Goal: Book appointment/travel/reservation

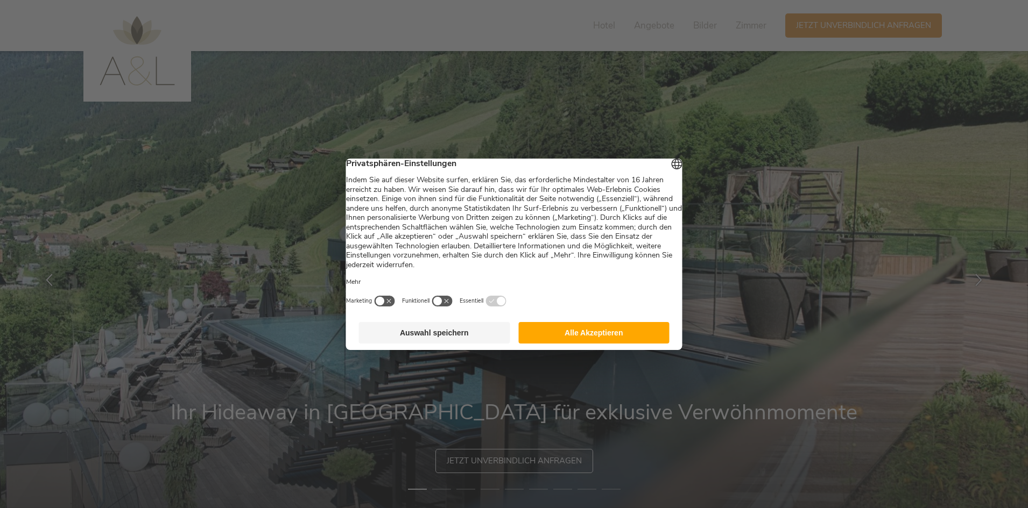
click at [620, 340] on button "Alle Akzeptieren" at bounding box center [593, 333] width 151 height 22
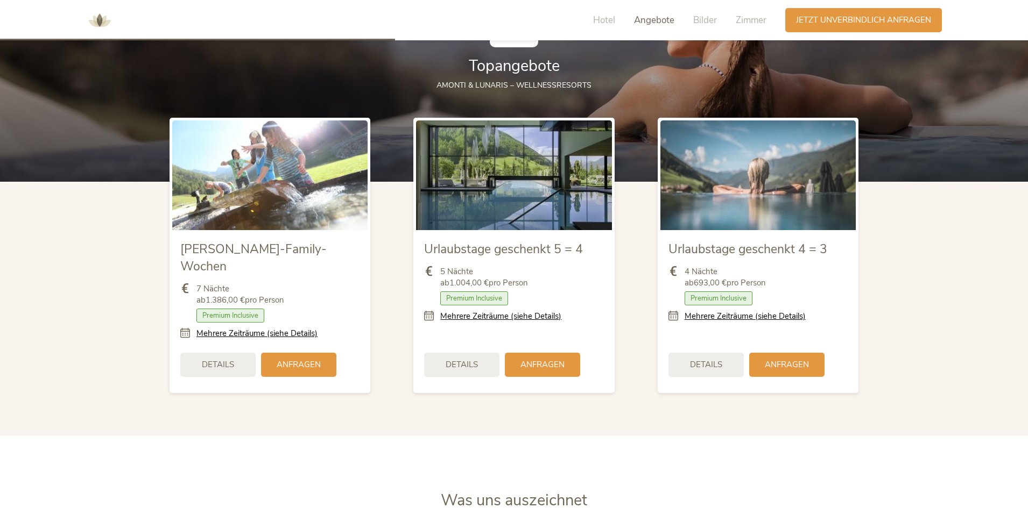
scroll to position [1291, 0]
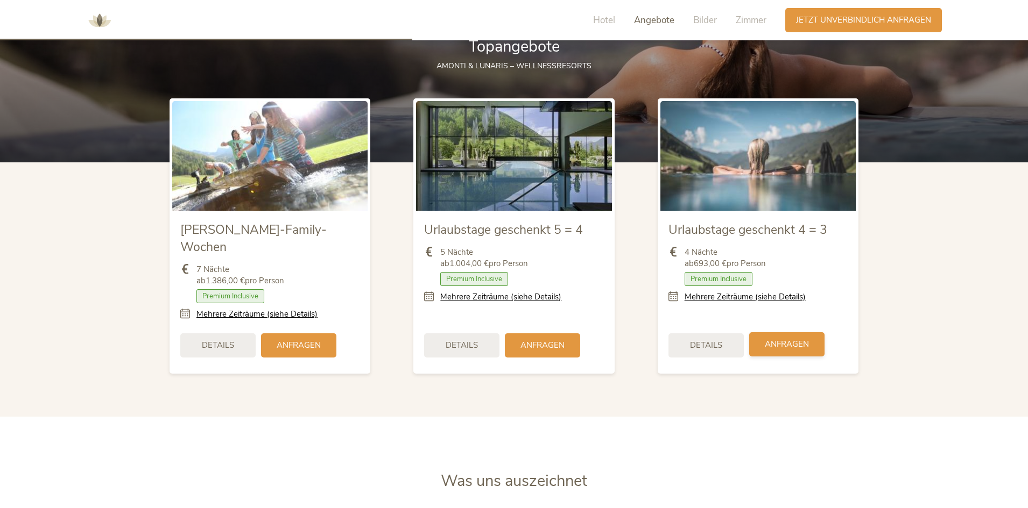
click at [760, 333] on div "Anfragen" at bounding box center [786, 345] width 75 height 24
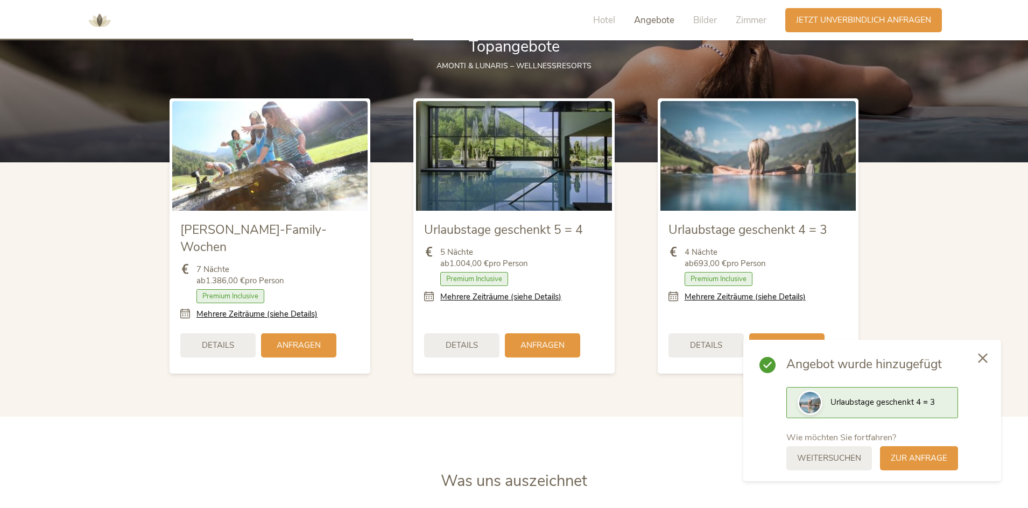
scroll to position [1345, 0]
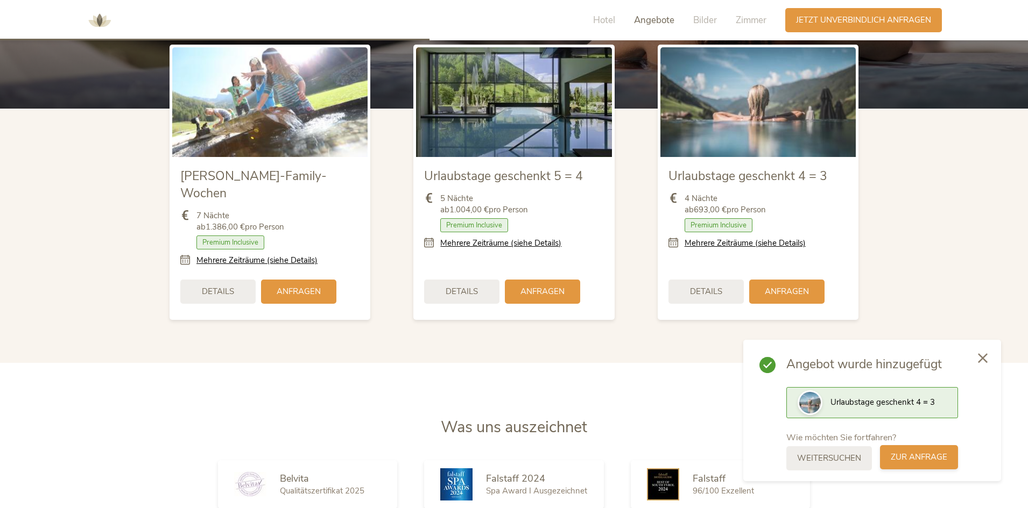
click at [906, 455] on span "zur Anfrage" at bounding box center [918, 457] width 56 height 11
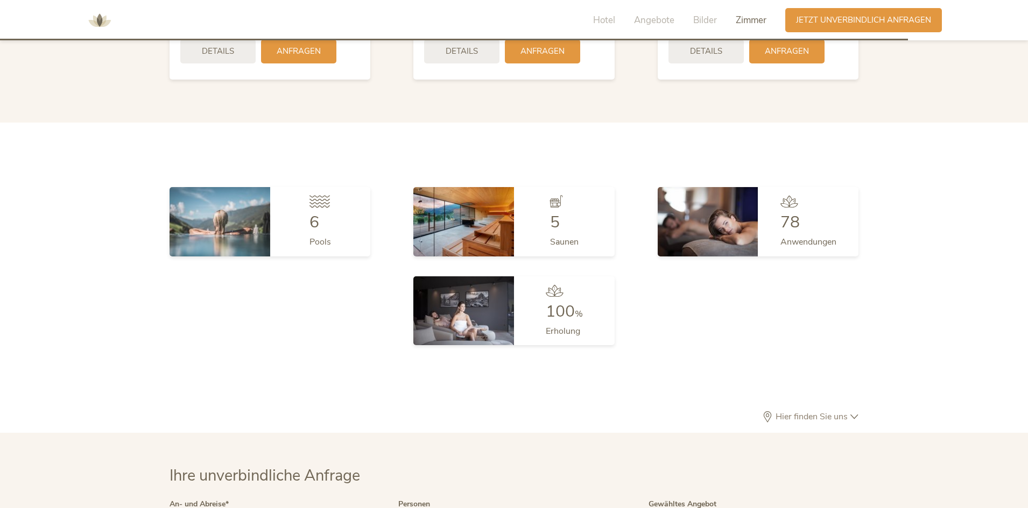
scroll to position [3221, 0]
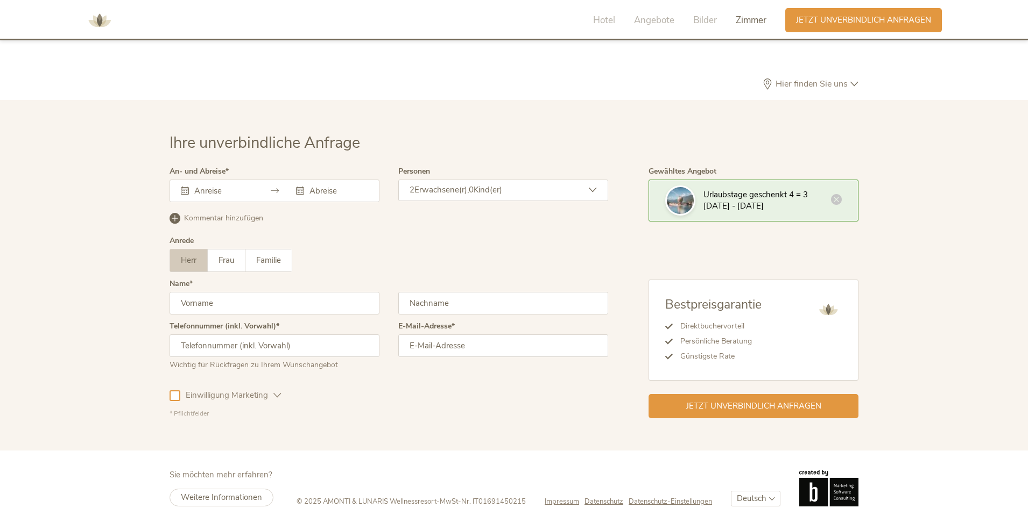
click at [272, 187] on icon at bounding box center [275, 191] width 8 height 8
click at [185, 187] on icon at bounding box center [185, 191] width 8 height 8
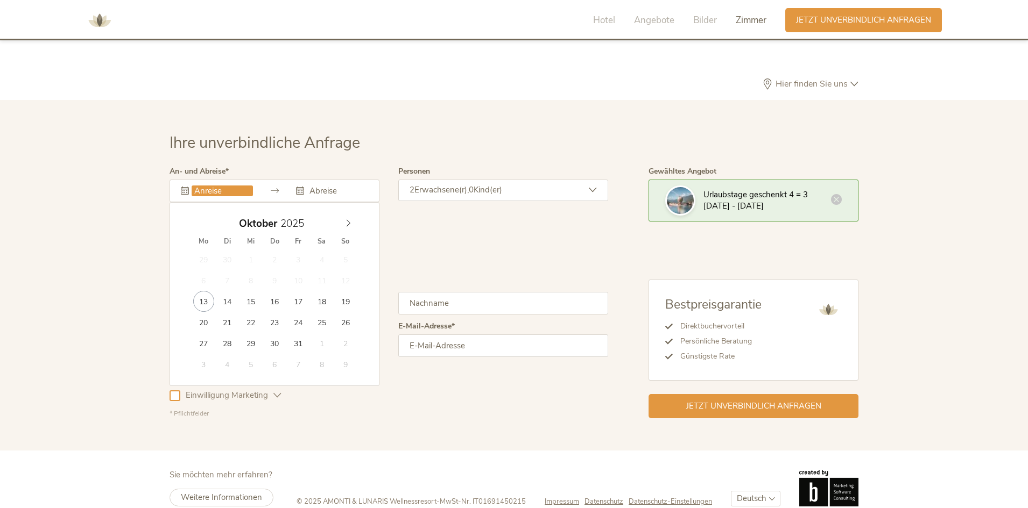
click at [201, 186] on input "text" at bounding box center [222, 191] width 61 height 11
click at [345, 220] on icon at bounding box center [348, 224] width 8 height 8
type input "[DATE]"
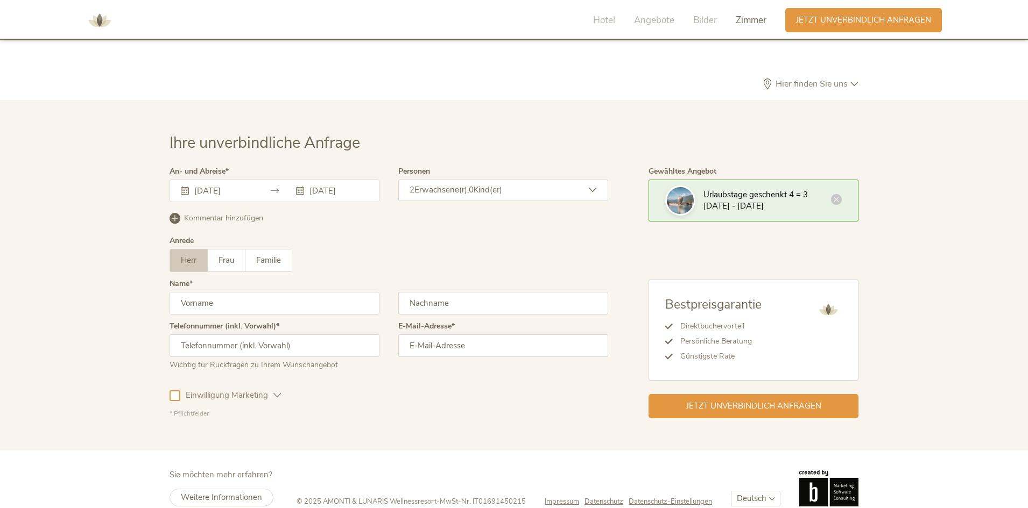
click at [386, 237] on div "Anrede [PERSON_NAME] Frau Familie [PERSON_NAME] Frau Familie" at bounding box center [388, 258] width 439 height 43
click at [234, 255] on span "Frau" at bounding box center [226, 260] width 16 height 11
click at [289, 292] on input "text" at bounding box center [274, 303] width 210 height 23
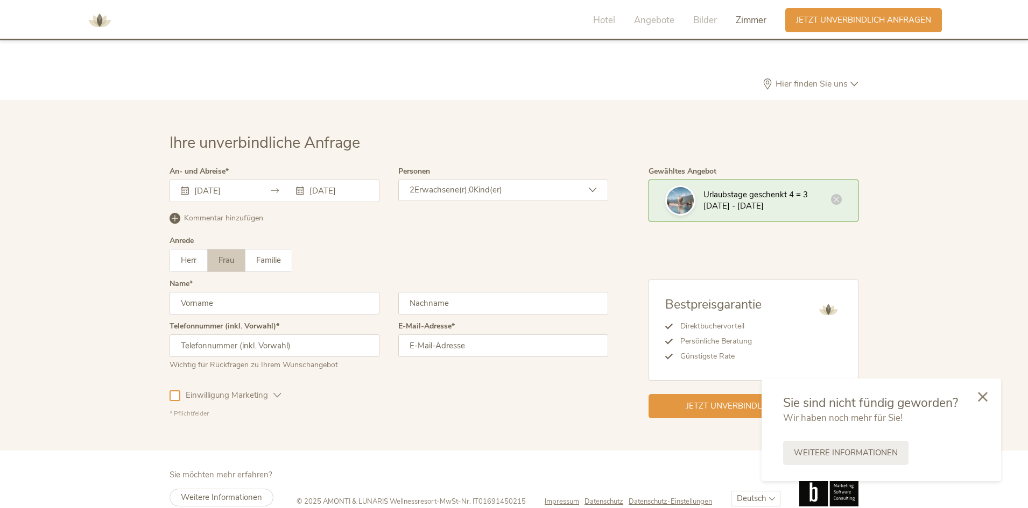
type input "[PERSON_NAME]"
click at [277, 335] on input "text" at bounding box center [274, 346] width 210 height 23
click at [472, 335] on input "email" at bounding box center [503, 346] width 210 height 23
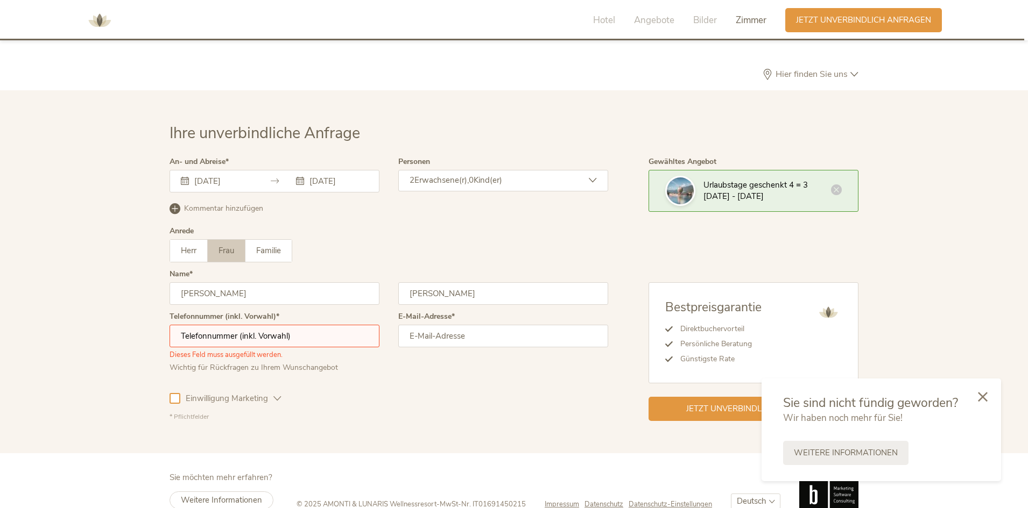
scroll to position [3233, 0]
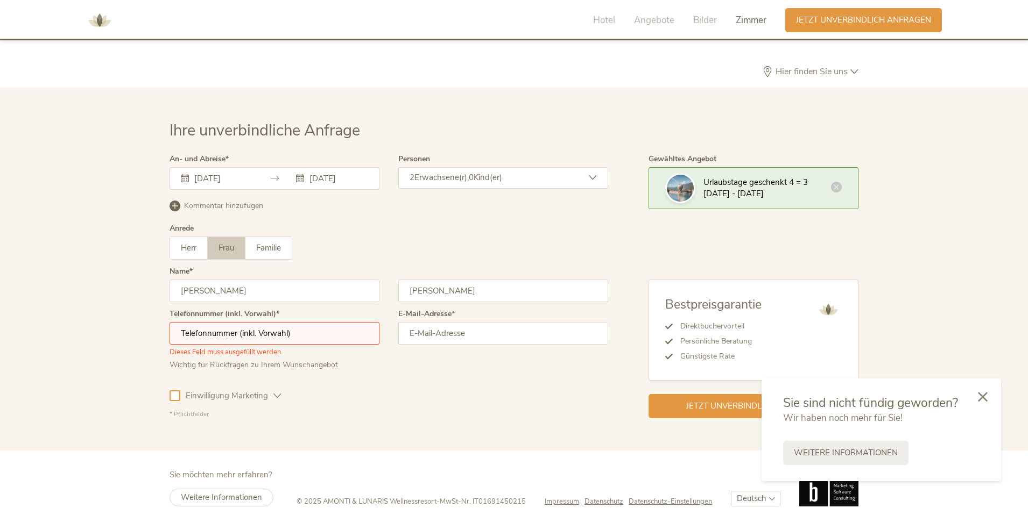
click at [374, 379] on div "Einwilligung Marketing Einwilligung Profilierung" at bounding box center [388, 394] width 439 height 31
